Goal: Browse casually

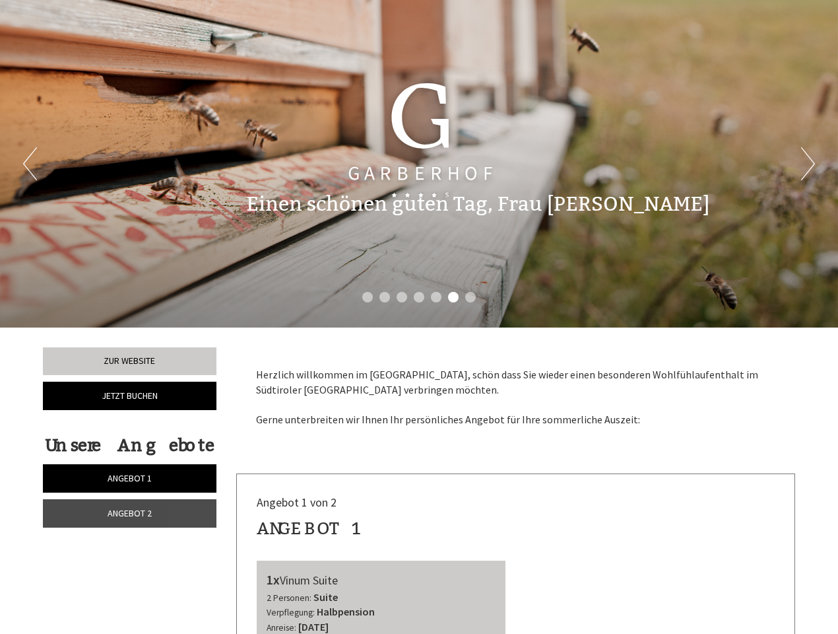
click at [419, 317] on div "Previous Next 1 2 3 4 5 6 7" at bounding box center [419, 163] width 838 height 327
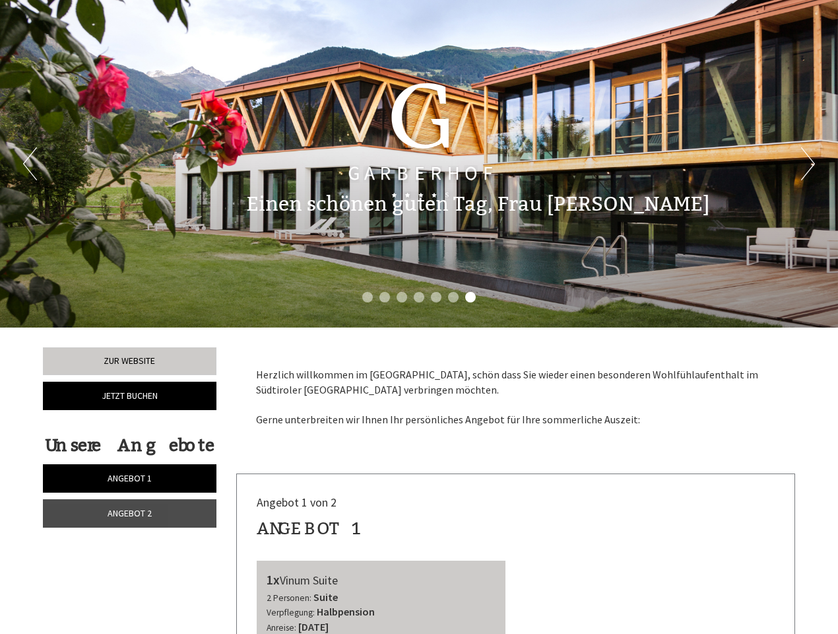
click at [30, 164] on button "Previous" at bounding box center [30, 163] width 14 height 33
click at [808, 164] on button "Next" at bounding box center [808, 163] width 14 height 33
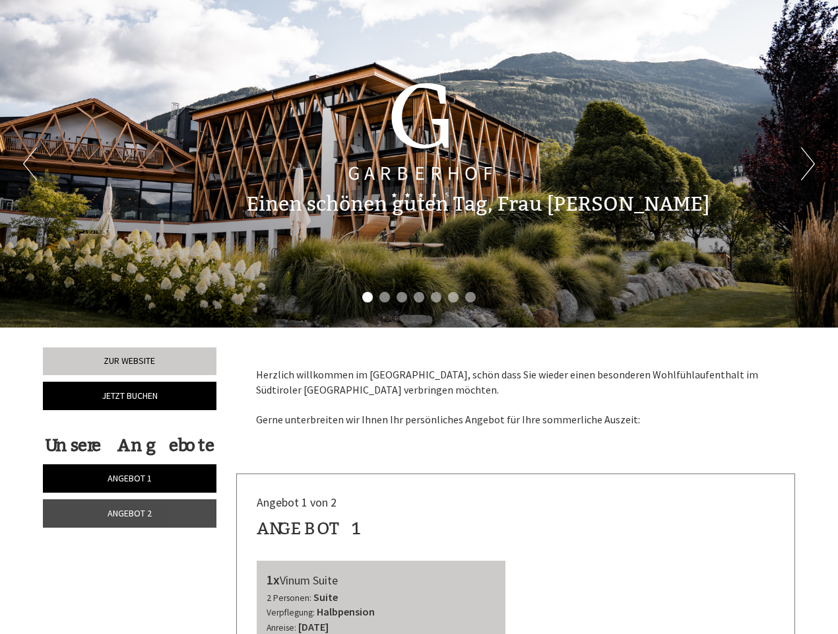
click at [368, 297] on li "1" at bounding box center [367, 297] width 11 height 11
click at [385, 297] on li "2" at bounding box center [385, 297] width 11 height 11
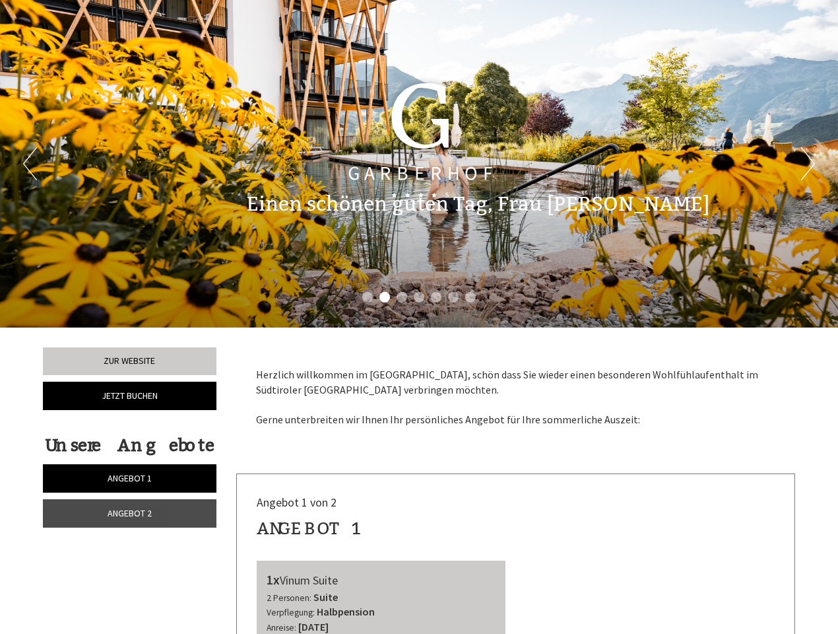
click at [402, 297] on li "3" at bounding box center [402, 297] width 11 height 11
click at [419, 297] on li "4" at bounding box center [419, 297] width 11 height 11
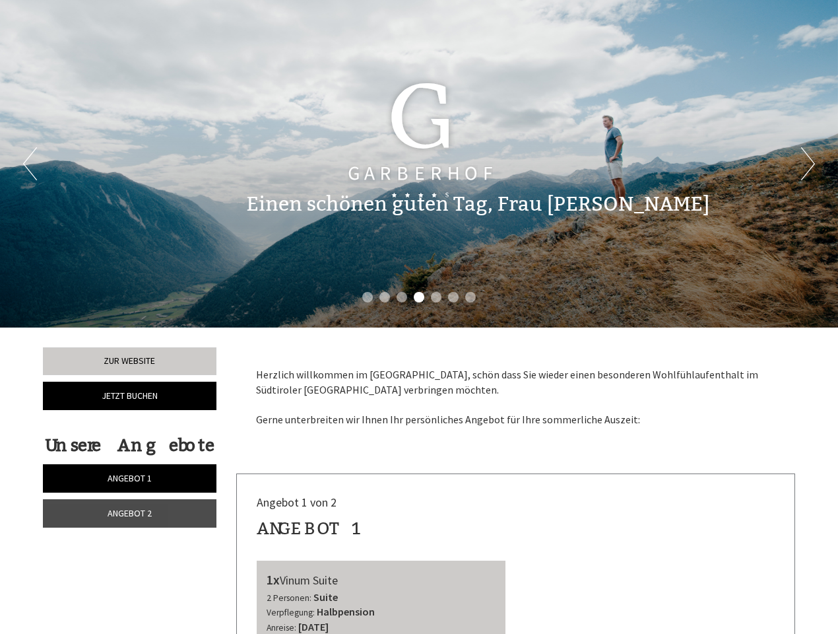
click at [436, 297] on li "5" at bounding box center [436, 297] width 11 height 11
click at [453, 297] on li "6" at bounding box center [453, 297] width 11 height 11
click at [471, 297] on li "7" at bounding box center [470, 297] width 11 height 11
